Goal: Task Accomplishment & Management: Complete application form

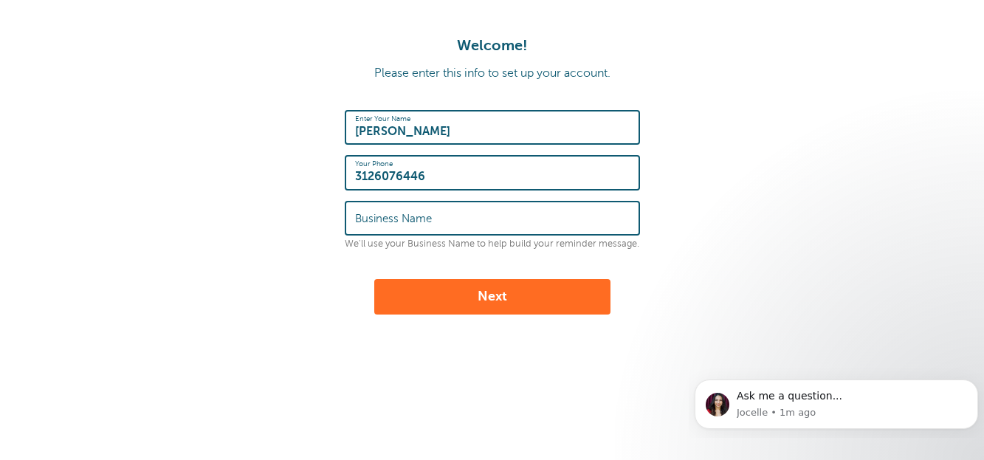
click at [527, 213] on input "Business Name" at bounding box center [492, 218] width 275 height 32
type input "Paper Tiger"
click at [421, 312] on button "Next" at bounding box center [492, 296] width 236 height 35
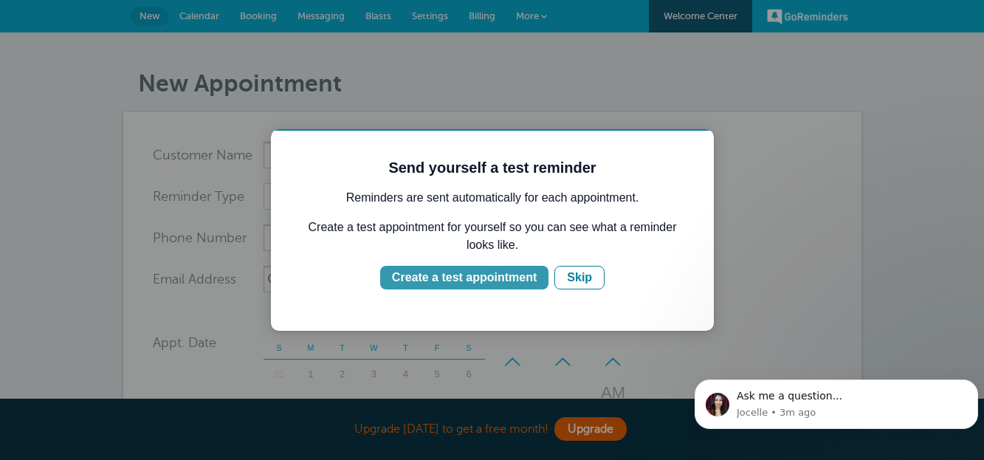
click at [441, 273] on div "Create a test appointment" at bounding box center [464, 278] width 145 height 18
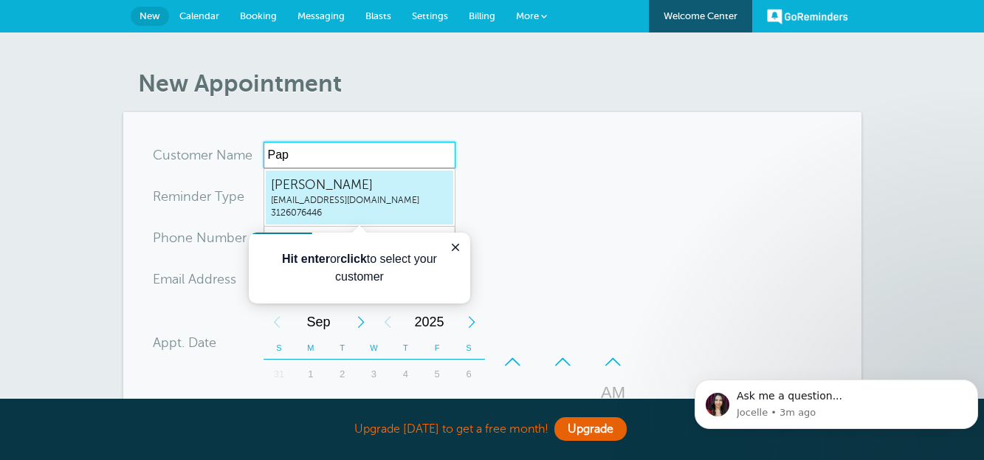
click at [387, 199] on span "jklise@yourpapertiger.com" at bounding box center [359, 200] width 177 height 13
type input "Johnjklise@yourpapertiger.com3126076446"
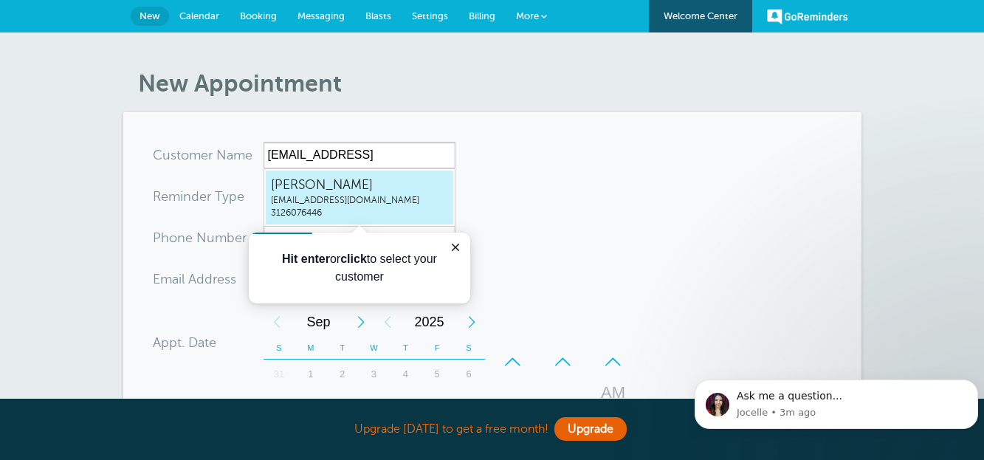
type input "John"
type input "3126076446"
type input "jklise@yourpapertiger.com"
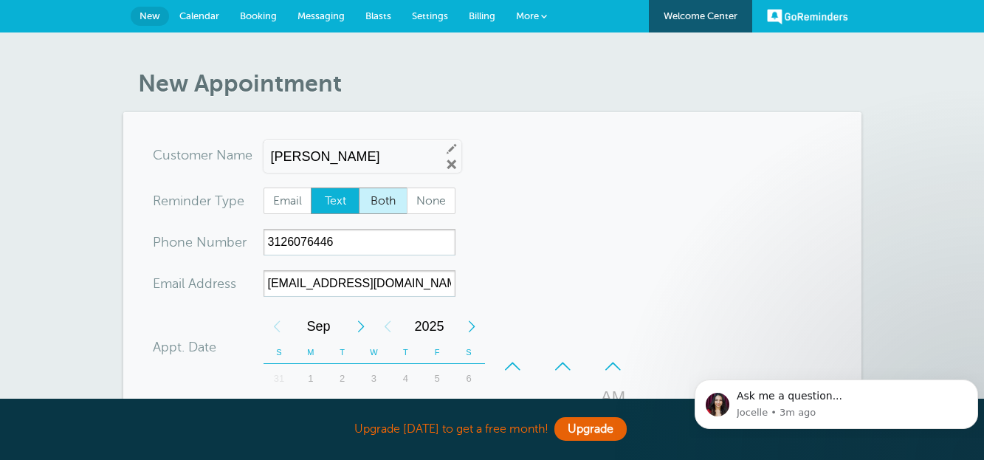
scroll to position [546, 0]
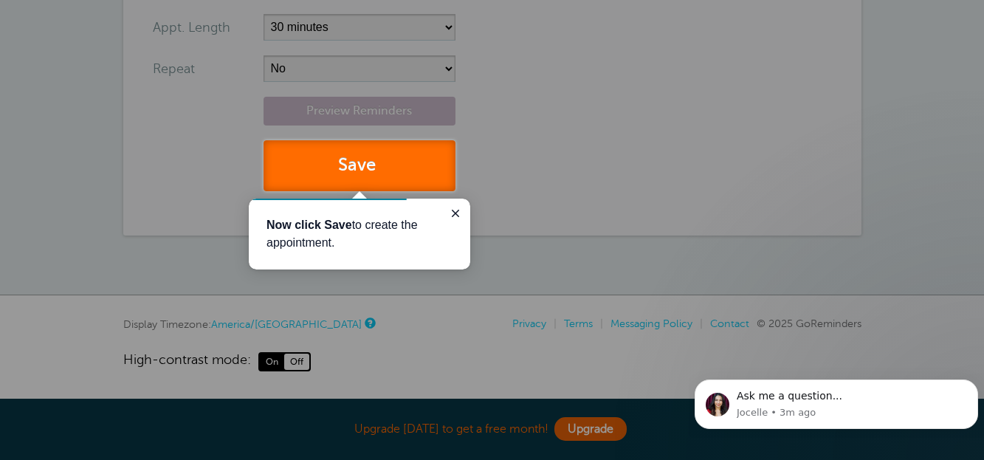
click at [399, 176] on button "Save" at bounding box center [359, 165] width 192 height 51
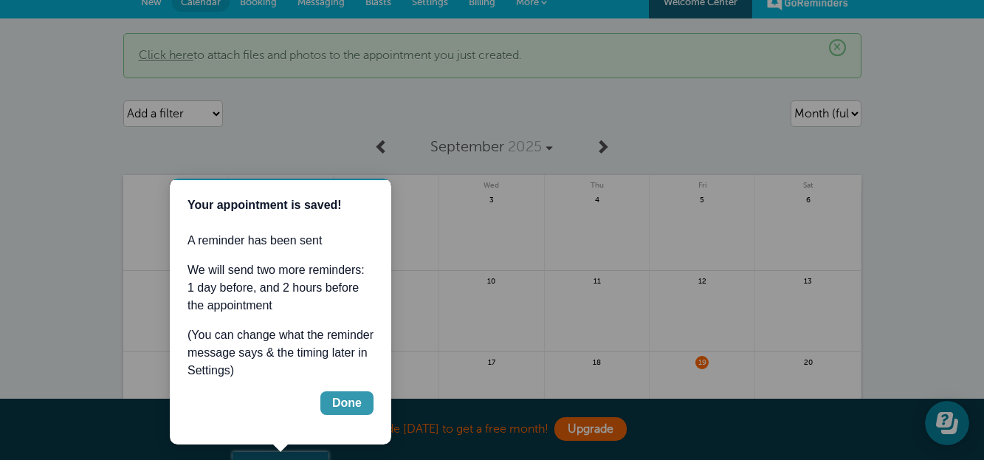
click at [345, 401] on div "Done" at bounding box center [347, 403] width 30 height 18
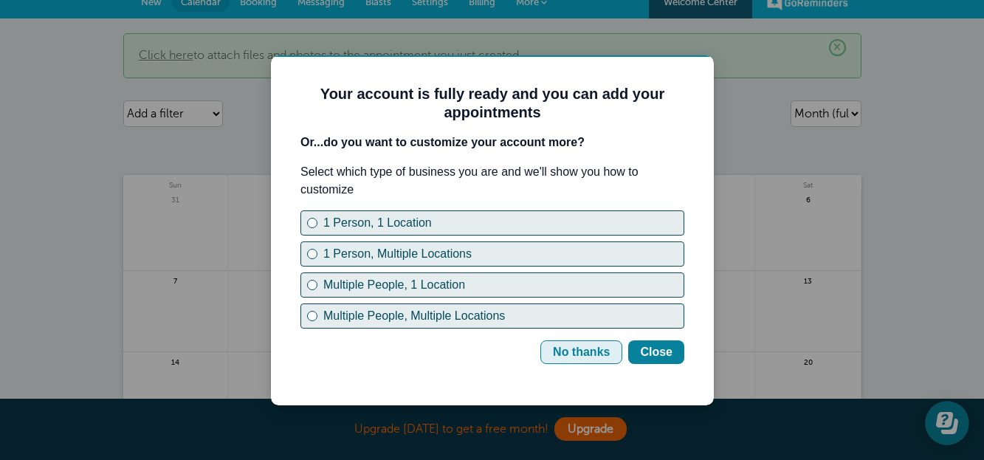
click at [593, 352] on div "No thanks" at bounding box center [581, 352] width 57 height 18
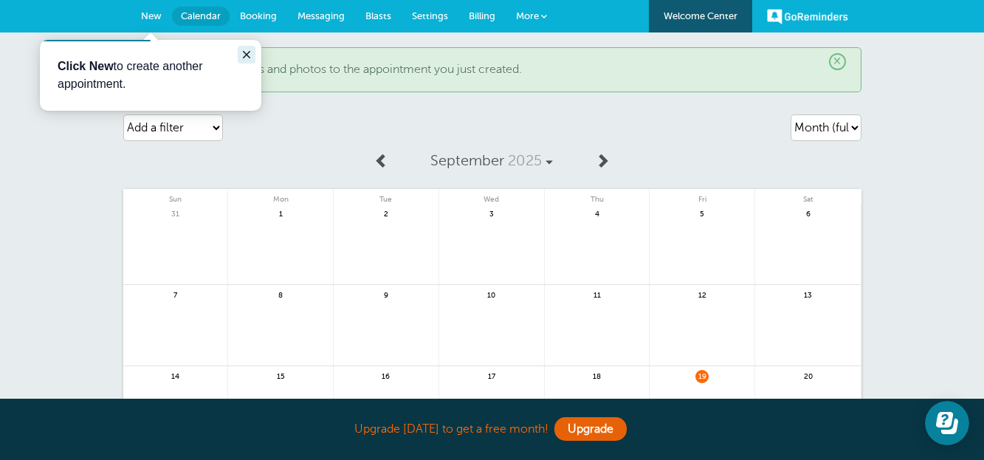
click at [246, 53] on icon "Close guide" at bounding box center [247, 55] width 12 height 12
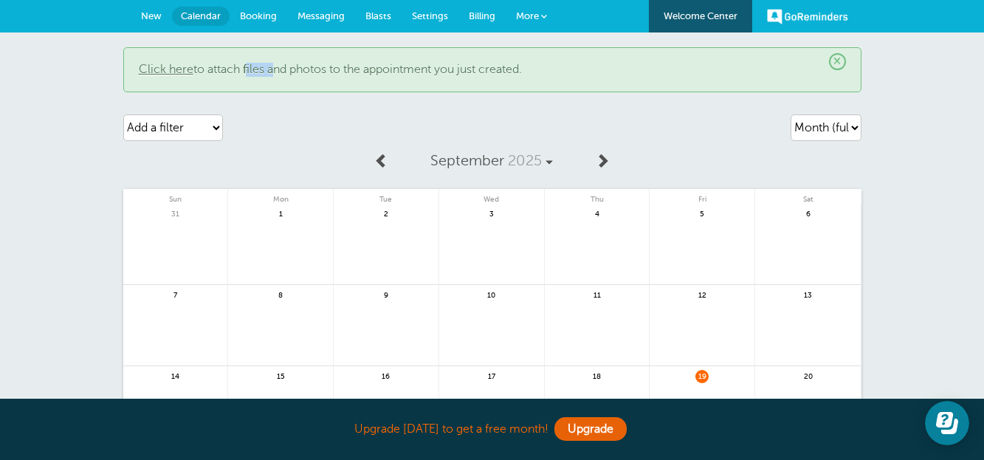
click at [246, 53] on div "× Click here to attach files and photos to the appointment you just created." at bounding box center [492, 69] width 738 height 45
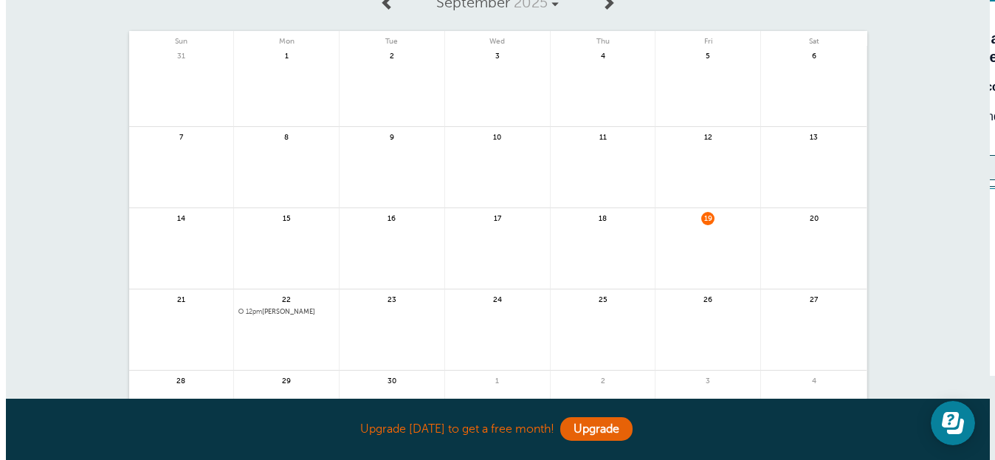
scroll to position [159, 0]
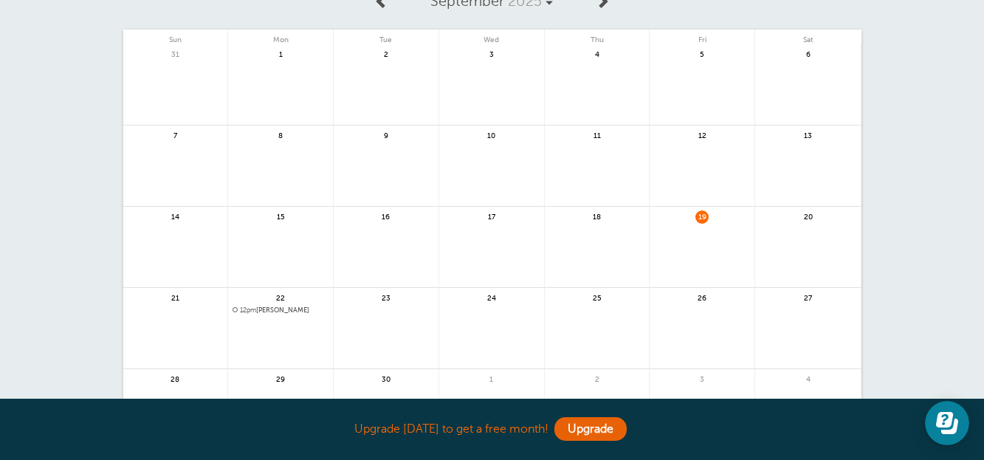
click at [264, 308] on span "12pm John" at bounding box center [280, 310] width 96 height 8
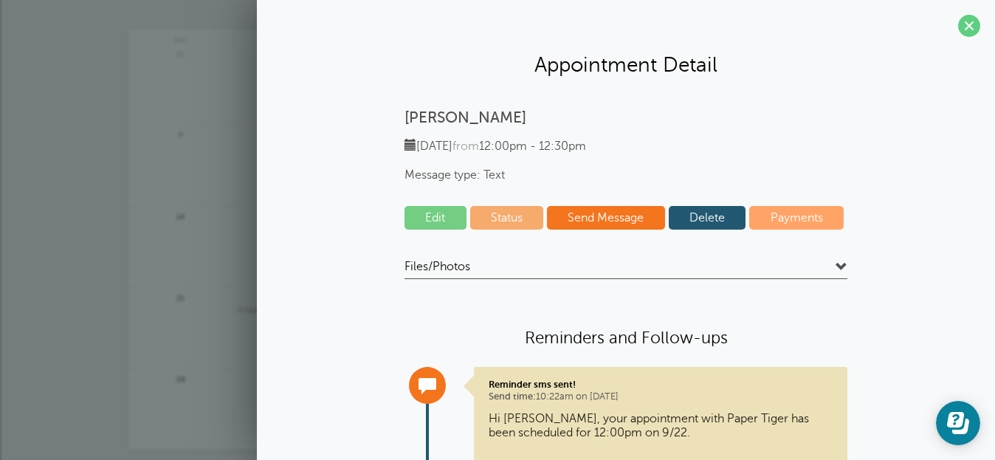
click at [438, 219] on link "Edit" at bounding box center [435, 218] width 62 height 24
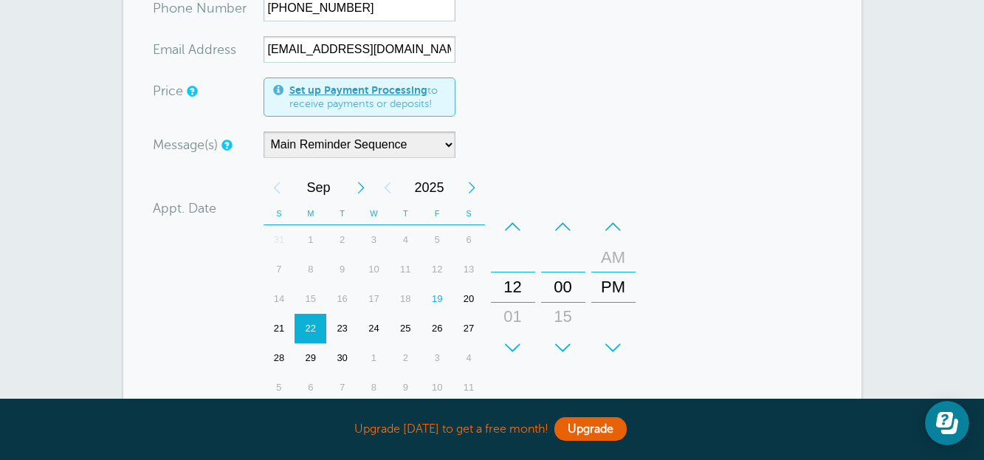
scroll to position [236, 0]
